Goal: Information Seeking & Learning: Learn about a topic

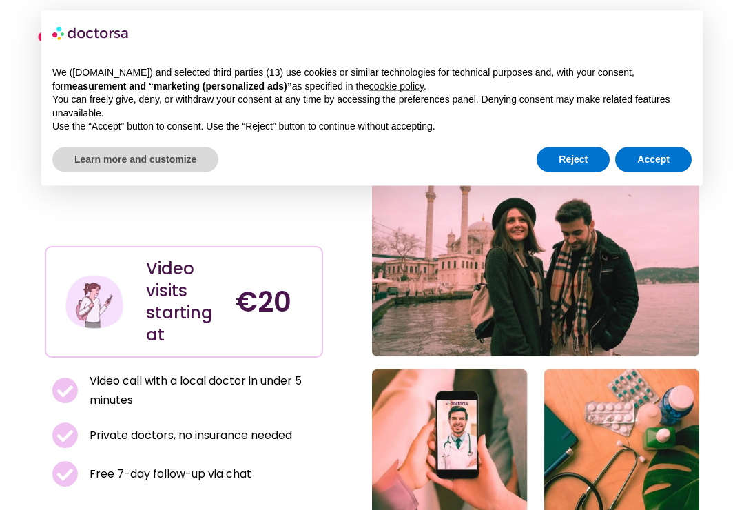
scroll to position [34, 0]
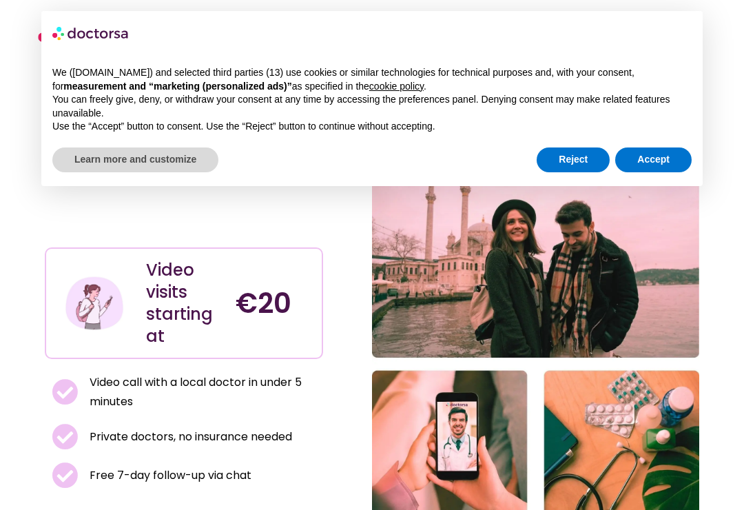
click at [655, 164] on button "Accept" at bounding box center [654, 160] width 77 height 25
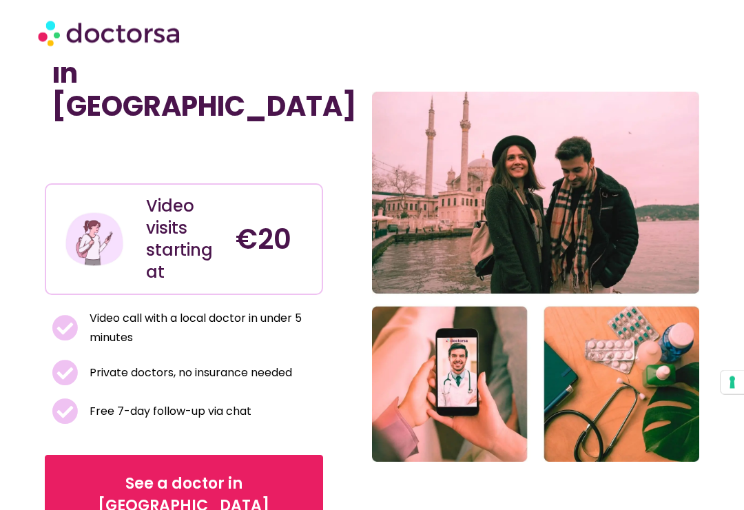
scroll to position [96, 0]
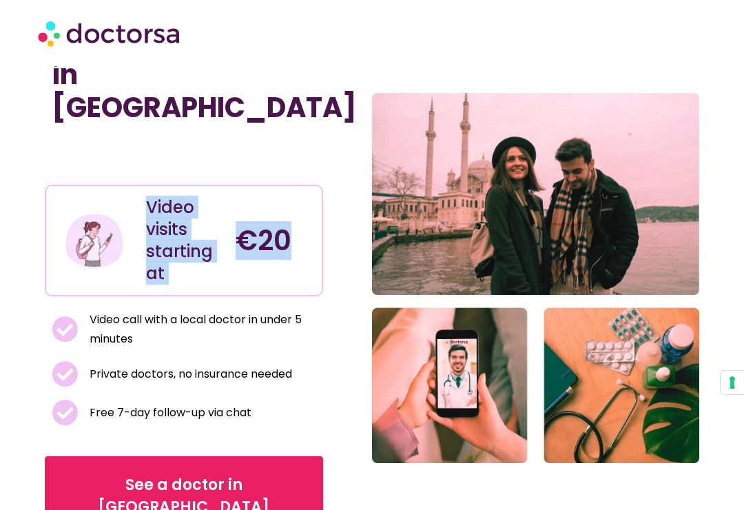
click at [155, 323] on ul "Video call with a local doctor in under 5 minutes Private doctors, no insurance…" at bounding box center [184, 368] width 265 height 116
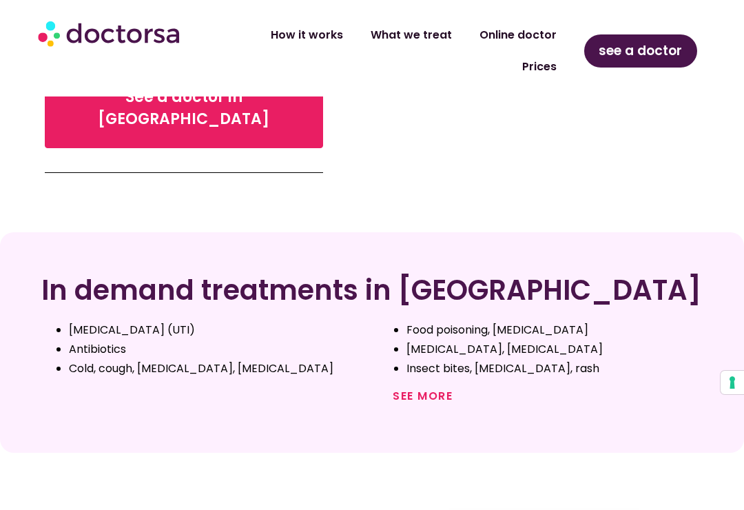
scroll to position [485, 0]
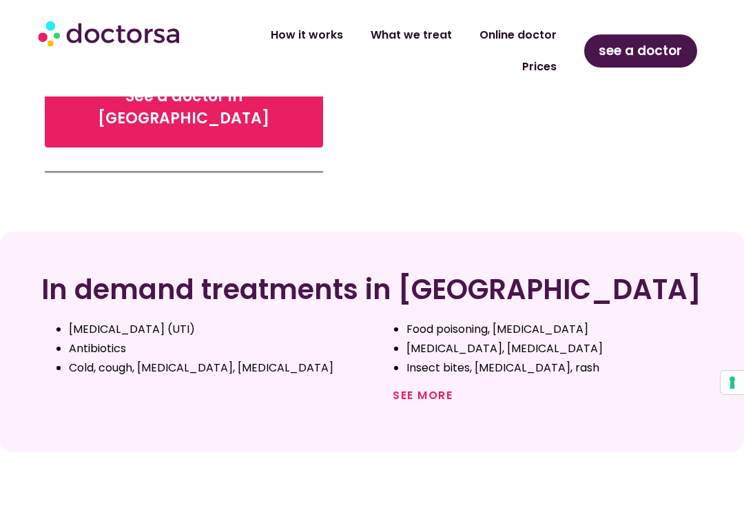
click at [432, 387] on link "See more" at bounding box center [423, 395] width 60 height 16
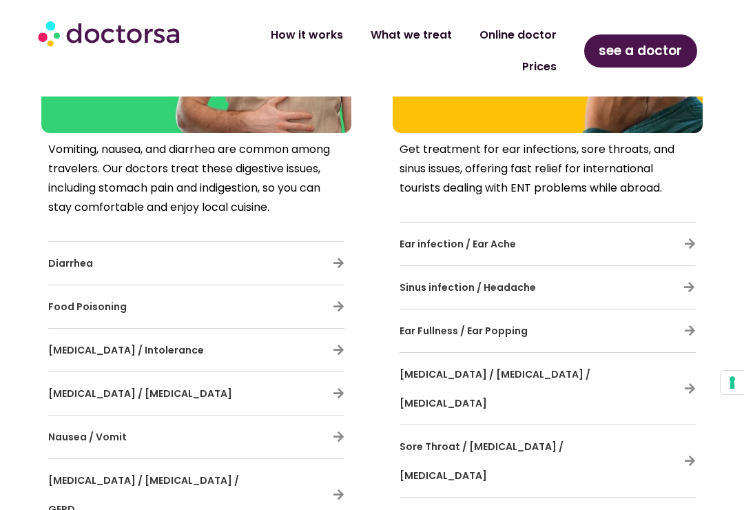
scroll to position [1885, 0]
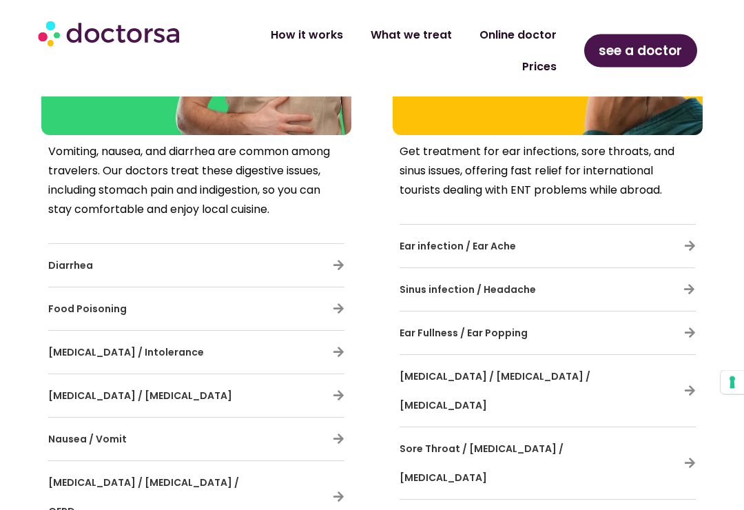
click at [83, 303] on span "Food Poisoning" at bounding box center [87, 310] width 79 height 14
click at [111, 303] on span "Food Poisoning" at bounding box center [87, 310] width 79 height 14
click at [336, 303] on icon at bounding box center [339, 309] width 12 height 12
click at [339, 303] on icon at bounding box center [339, 309] width 12 height 12
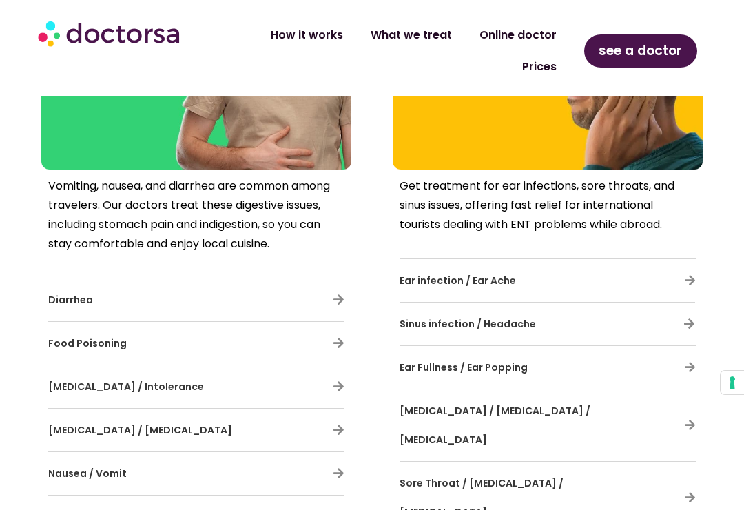
scroll to position [1849, 0]
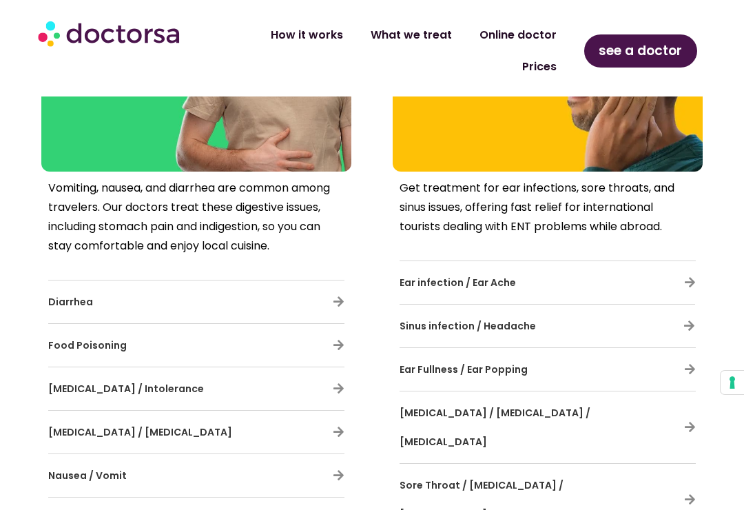
click at [327, 331] on div "Food Poisoning" at bounding box center [196, 345] width 296 height 29
click at [340, 339] on icon at bounding box center [339, 345] width 12 height 12
click at [342, 339] on icon at bounding box center [339, 345] width 12 height 12
click at [99, 367] on div "Food allergy / Intolerance" at bounding box center [196, 388] width 296 height 43
click at [93, 338] on span "Food Poisoning" at bounding box center [87, 345] width 79 height 14
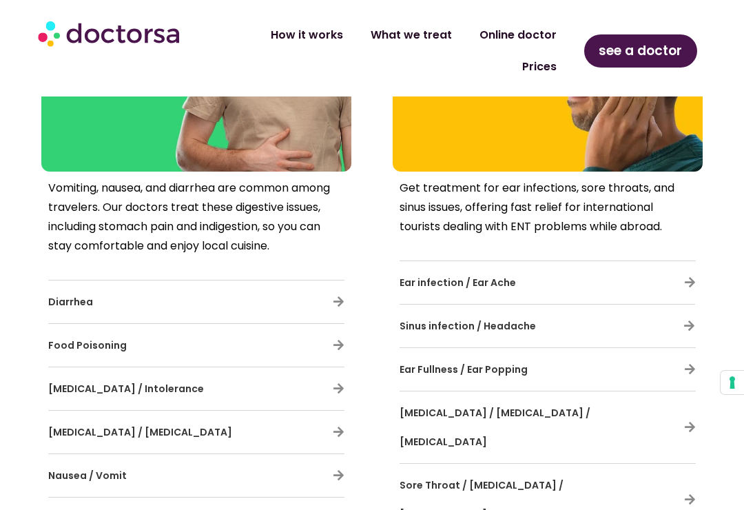
click at [98, 338] on span "Food Poisoning" at bounding box center [87, 345] width 79 height 14
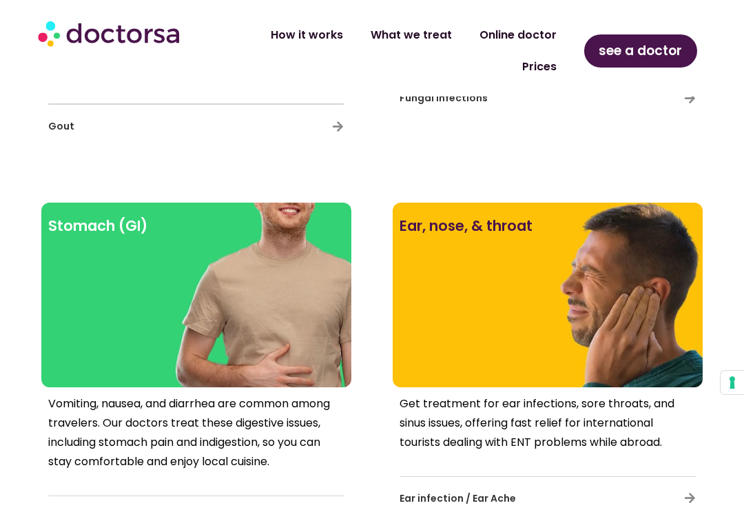
scroll to position [1616, 0]
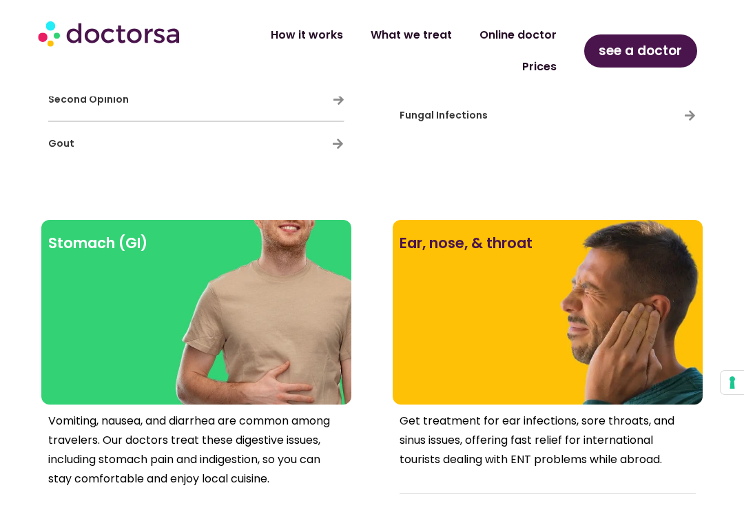
click at [325, 30] on link "How it works" at bounding box center [307, 35] width 100 height 32
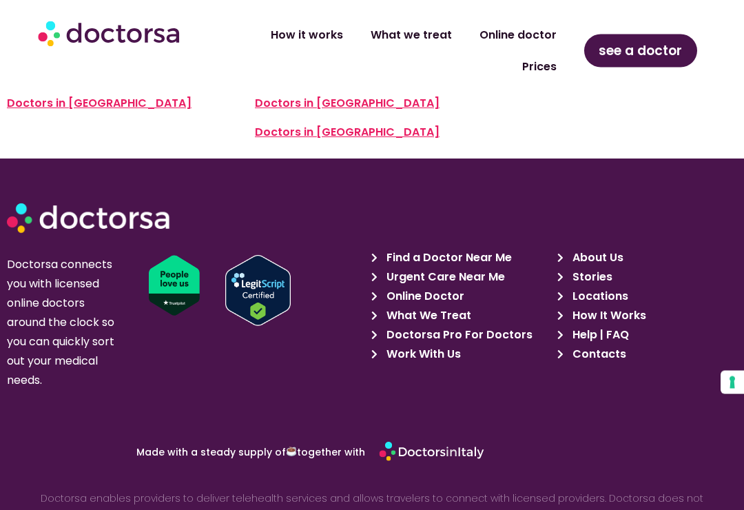
scroll to position [3180, 0]
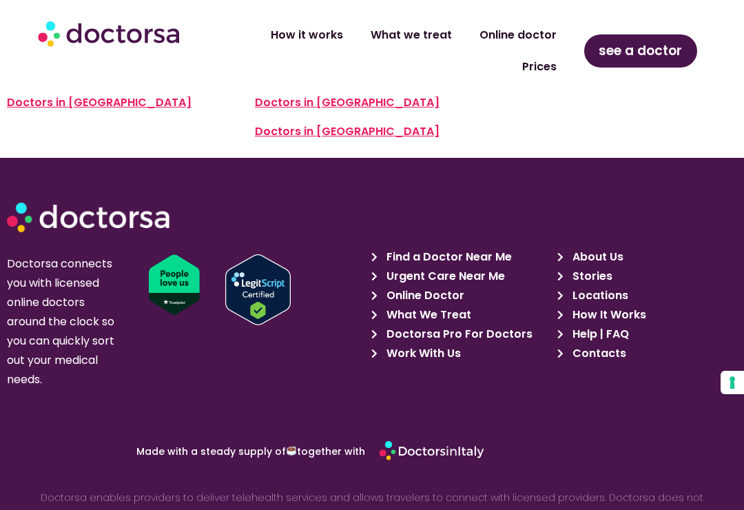
click at [468, 305] on span "What We Treat" at bounding box center [427, 314] width 88 height 19
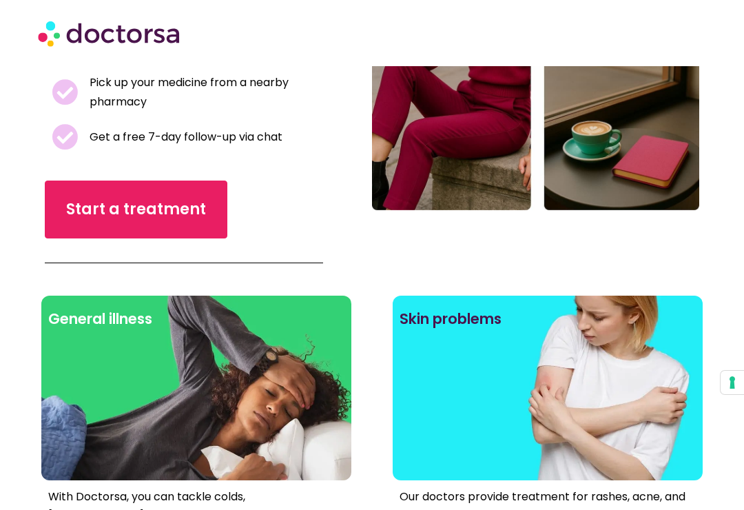
scroll to position [294, 0]
